Goal: Find contact information: Find contact information

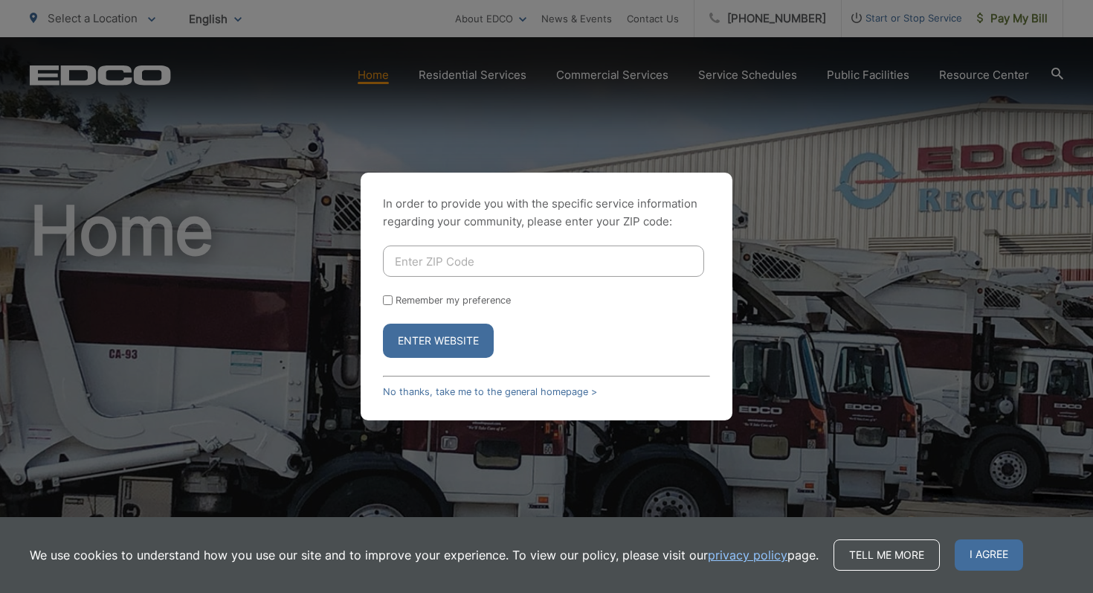
click at [418, 266] on input "Enter ZIP Code" at bounding box center [543, 260] width 321 height 31
type input "92021"
click at [459, 339] on button "Enter Website" at bounding box center [438, 341] width 111 height 34
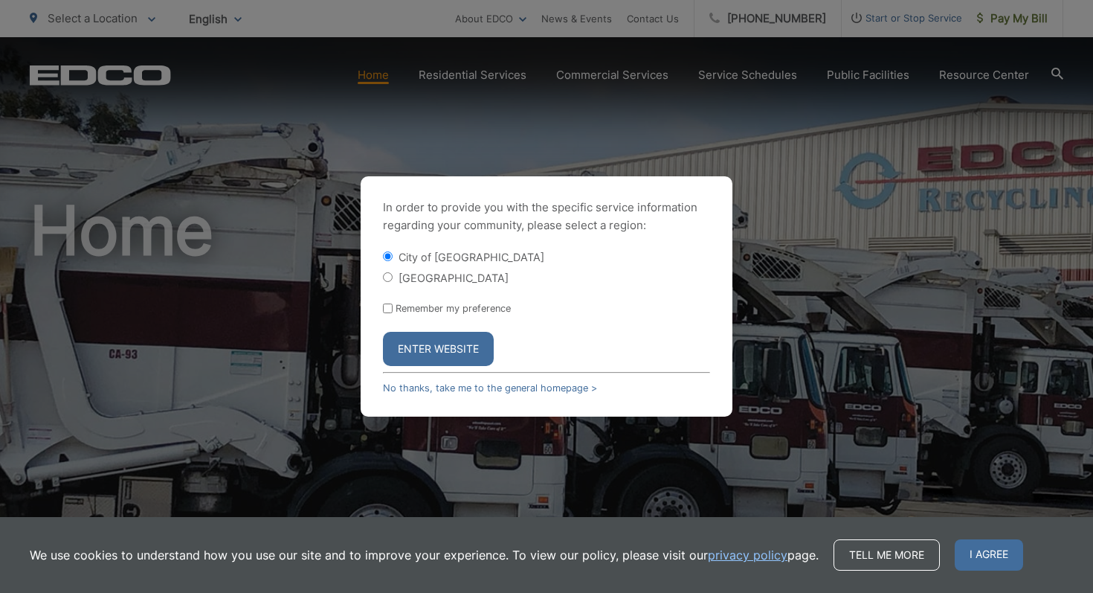
click at [421, 346] on button "Enter Website" at bounding box center [438, 349] width 111 height 34
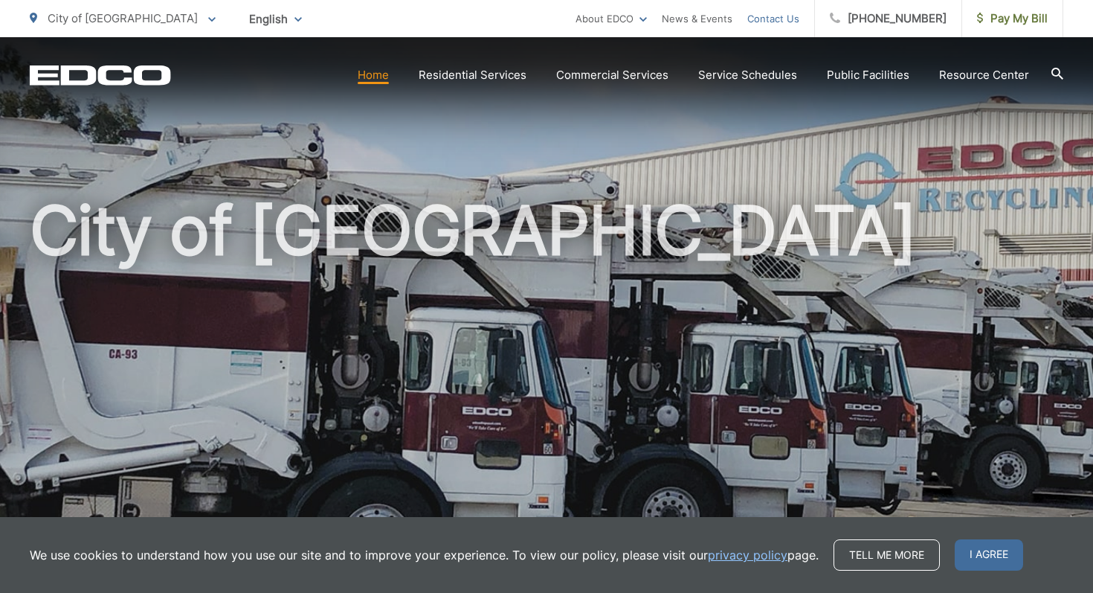
click at [788, 16] on link "Contact Us" at bounding box center [773, 19] width 52 height 18
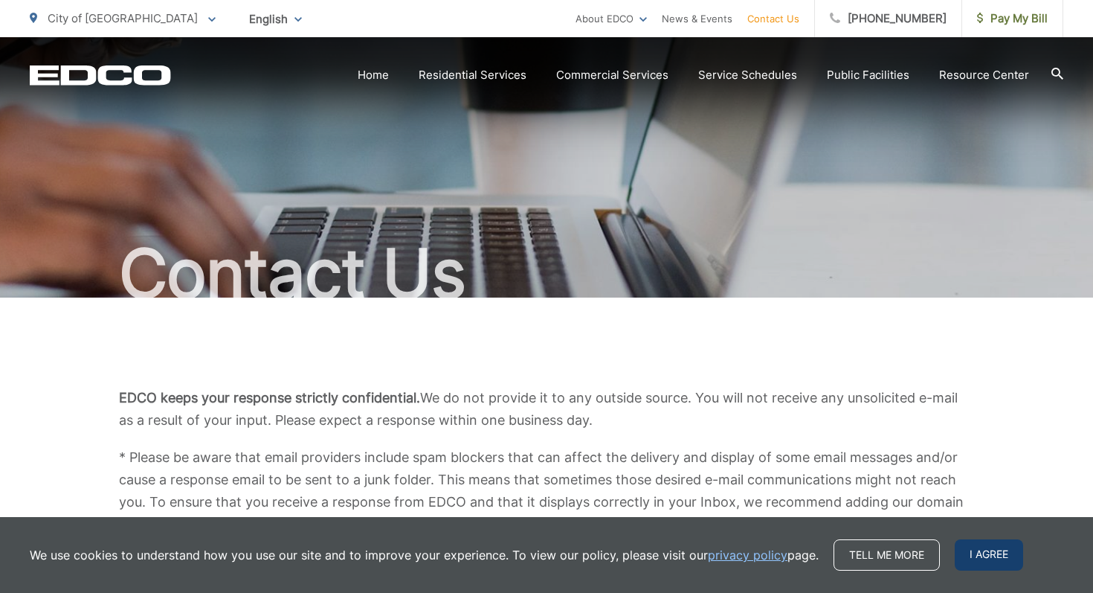
click at [982, 555] on span "I agree" at bounding box center [989, 554] width 68 height 31
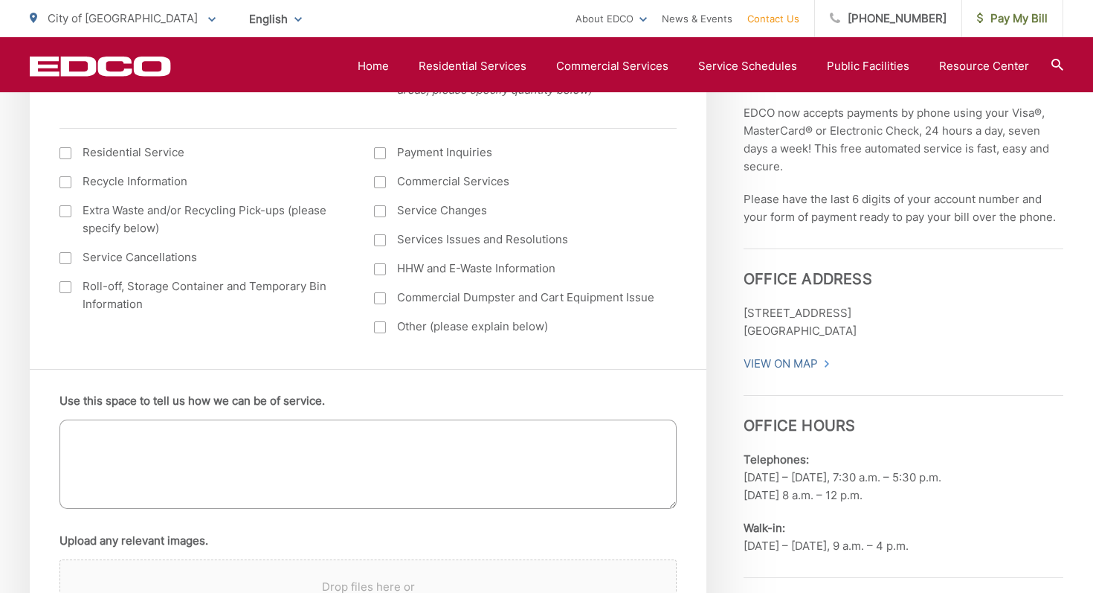
scroll to position [684, 0]
